Goal: Find specific fact: Find contact information

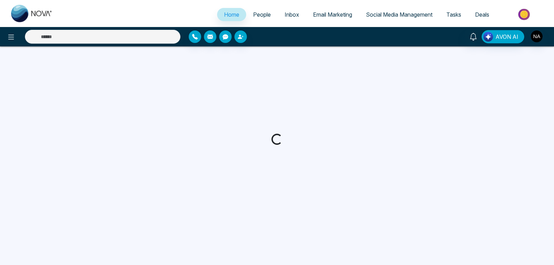
select select "*"
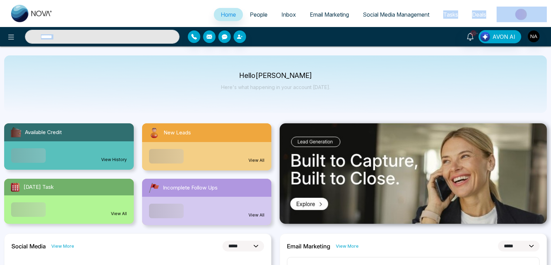
drag, startPoint x: 418, startPoint y: 22, endPoint x: 193, endPoint y: 24, distance: 225.8
click at [255, 6] on ul "Home People Inbox Email Marketing Social Media Management Tasks Deals" at bounding box center [303, 15] width 487 height 19
click at [126, 33] on input "text" at bounding box center [102, 37] width 154 height 14
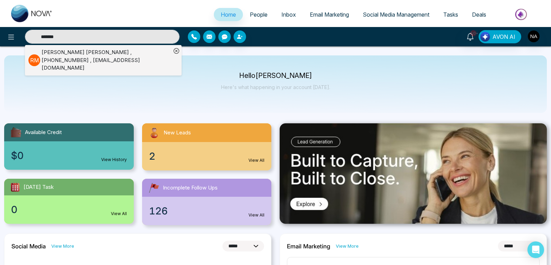
type input "*******"
click at [117, 56] on div "Hello [PERSON_NAME] Here's what happening in your account [DATE]." at bounding box center [275, 83] width 542 height 57
click at [103, 54] on div "[PERSON_NAME] , [PHONE_NUMBER] , [EMAIL_ADDRESS][DOMAIN_NAME]" at bounding box center [106, 60] width 129 height 24
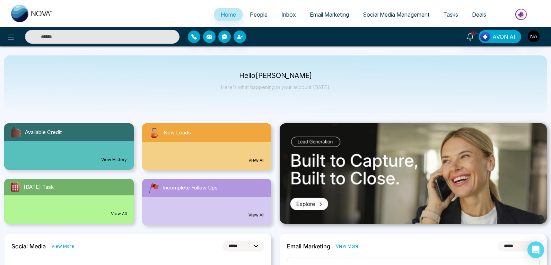
select select "*"
